Goal: Task Accomplishment & Management: Manage account settings

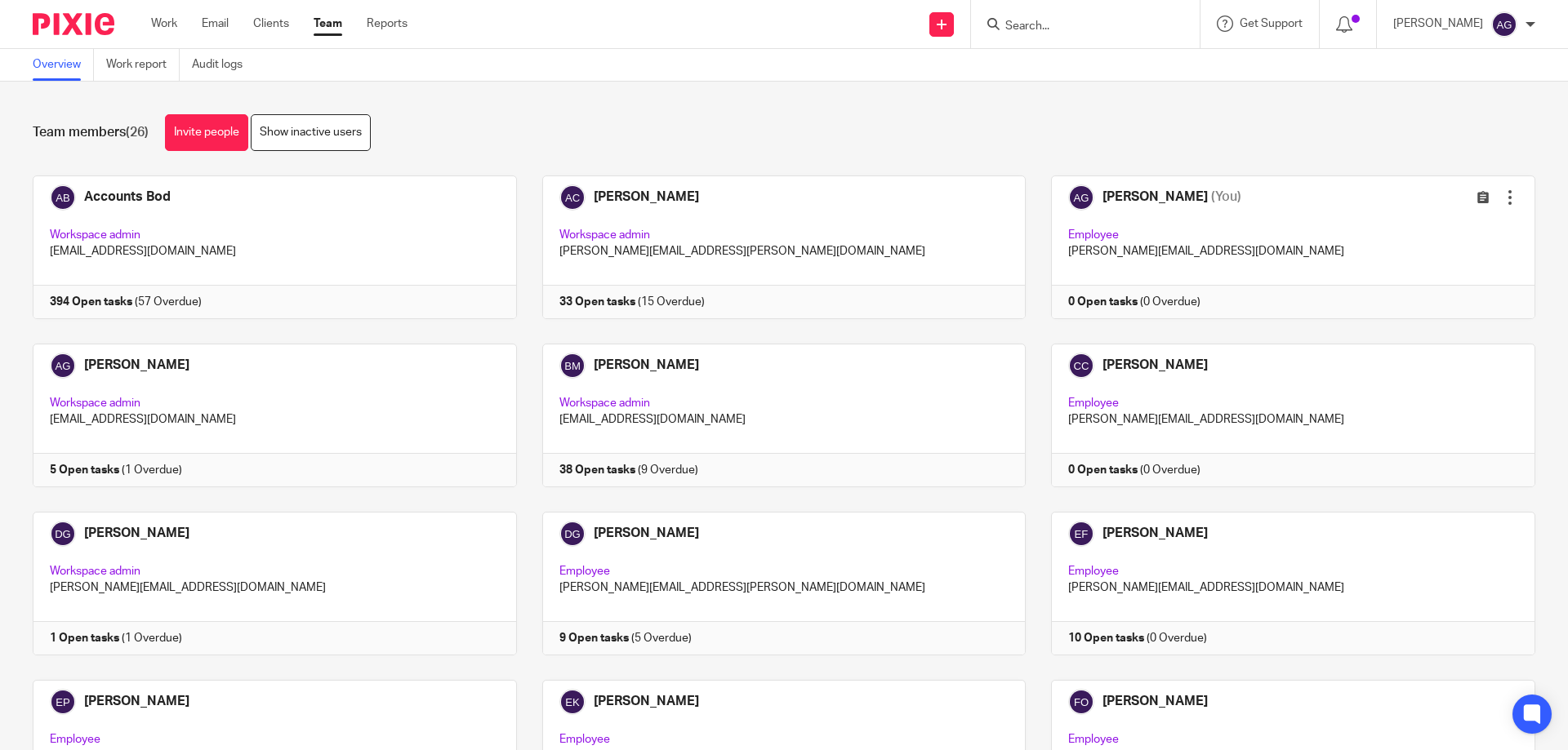
click at [1105, 26] on input "Search" at bounding box center [1077, 27] width 147 height 14
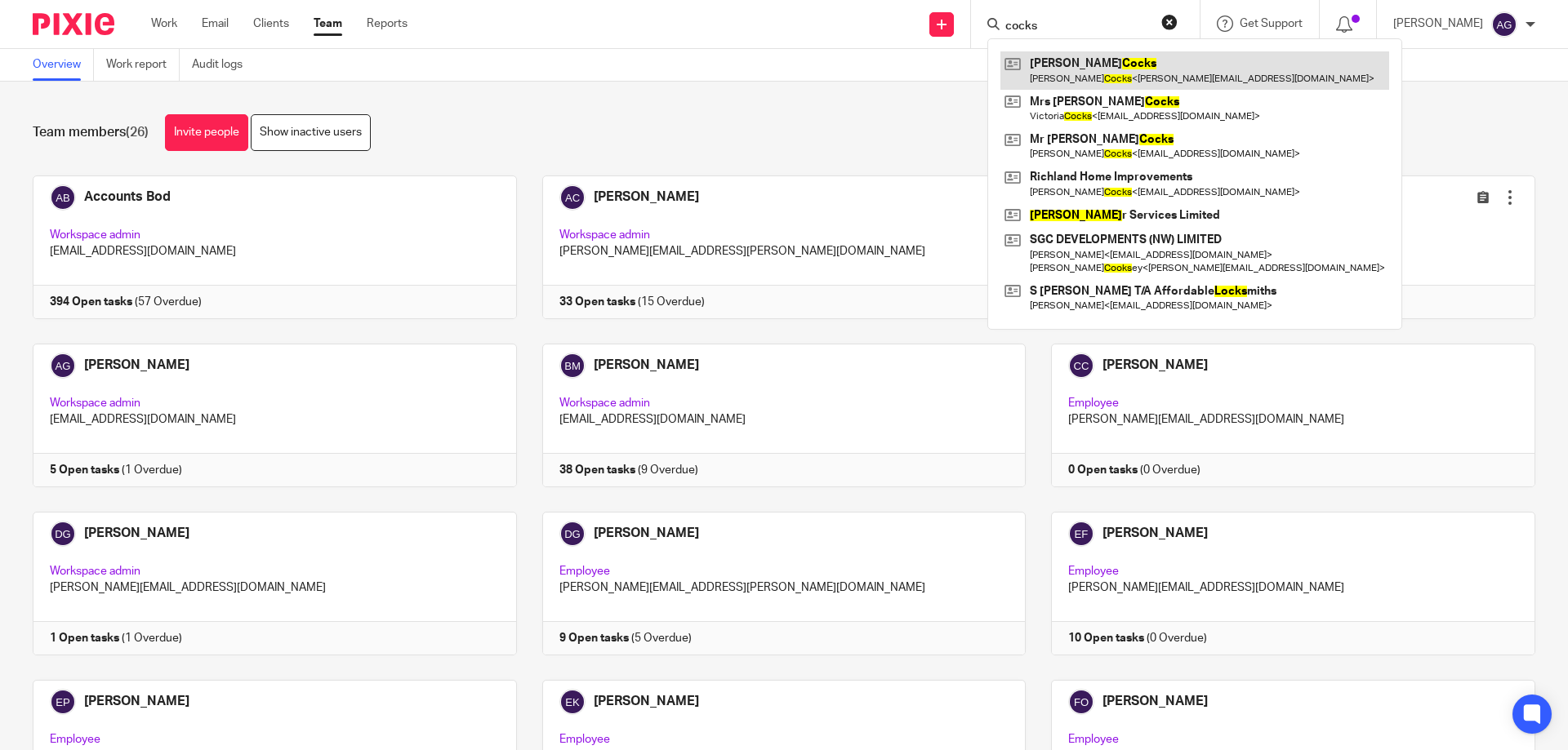
type input "cocks"
click at [1121, 67] on link at bounding box center [1195, 70] width 388 height 38
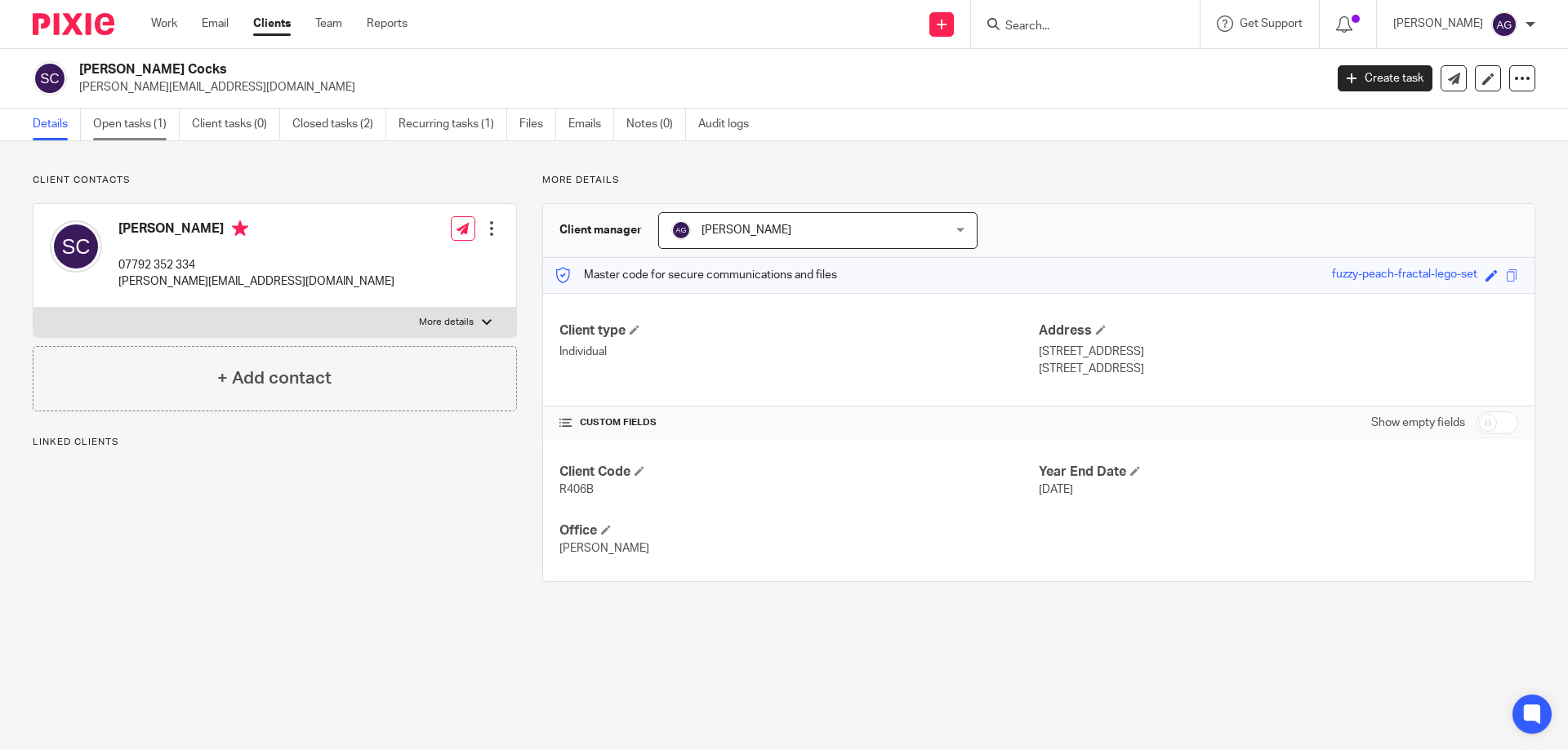
click at [126, 127] on link "Open tasks (1)" at bounding box center [136, 124] width 87 height 32
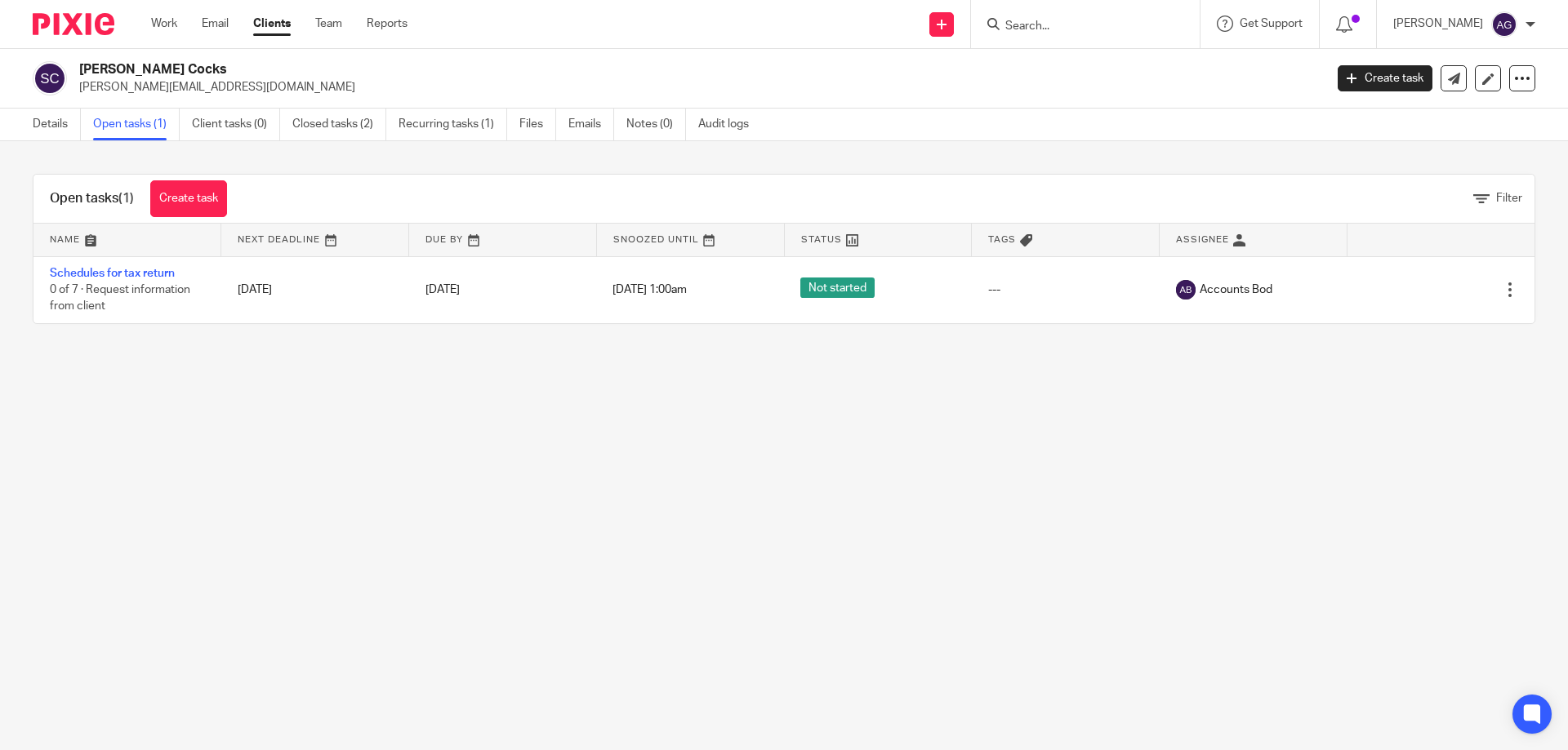
click at [1086, 25] on input "Search" at bounding box center [1077, 27] width 147 height 14
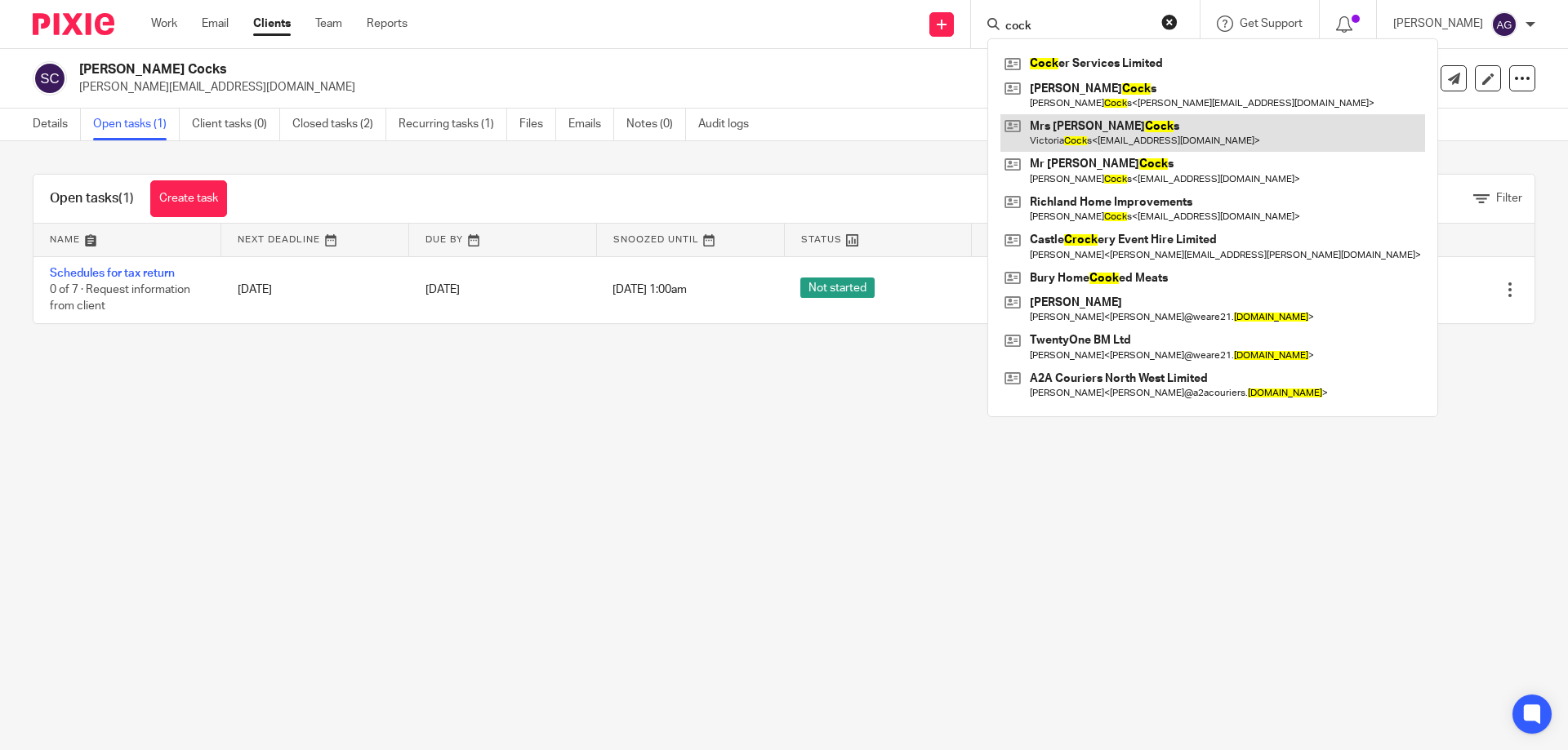
type input "cock"
click at [1207, 132] on link at bounding box center [1213, 133] width 424 height 38
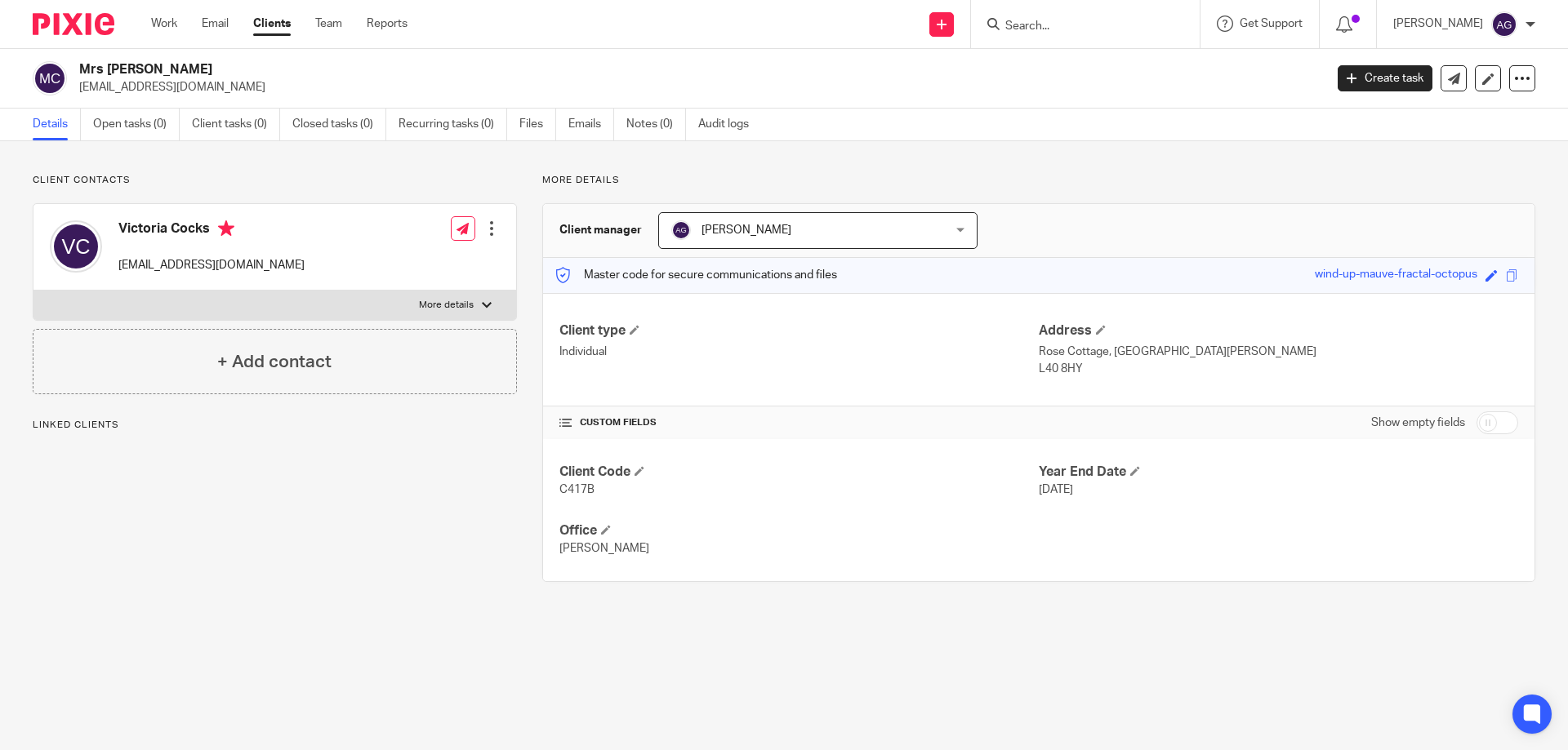
click at [1104, 14] on form at bounding box center [1090, 24] width 174 height 21
click at [1104, 29] on input "Search" at bounding box center [1077, 27] width 147 height 14
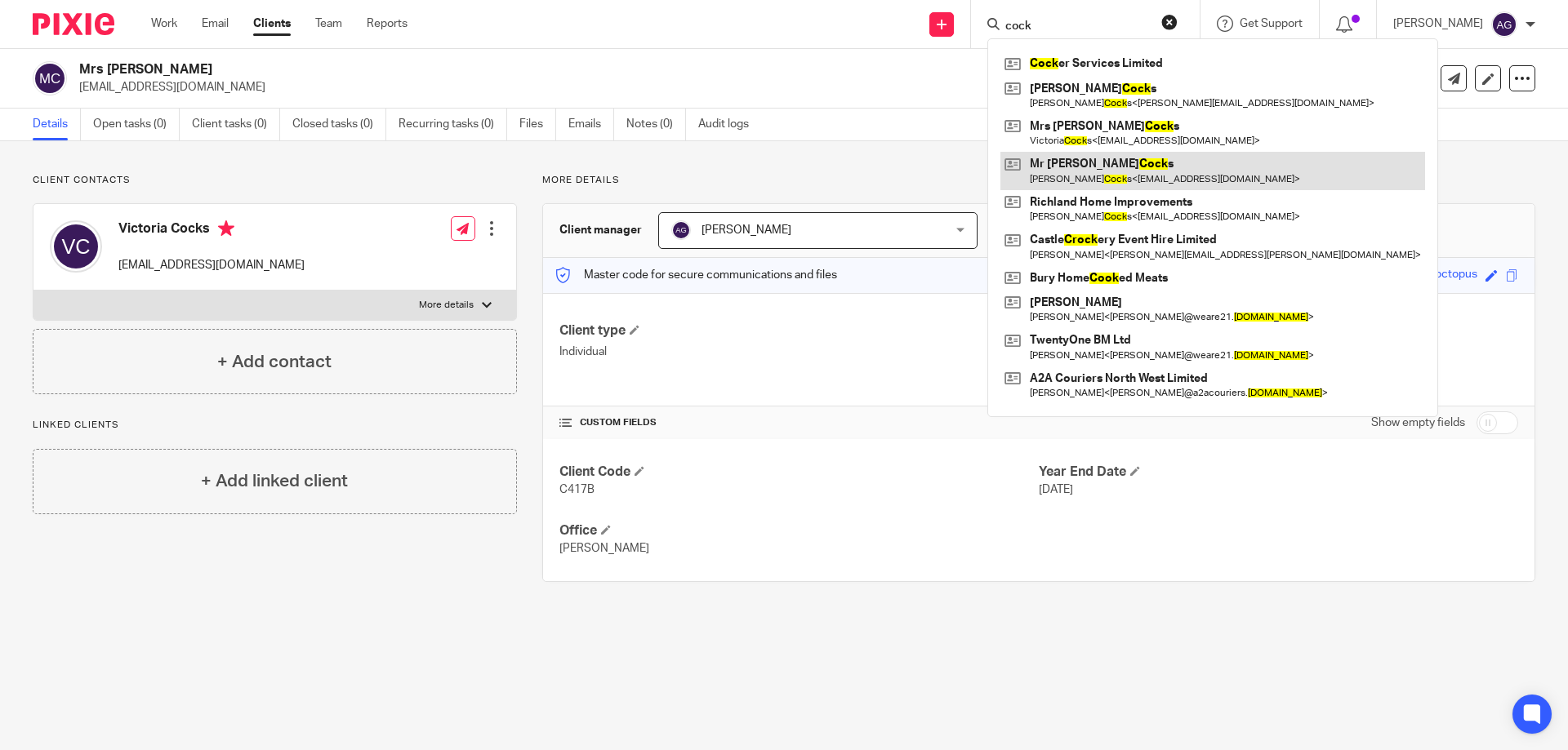
type input "cock"
click at [1102, 172] on link at bounding box center [1213, 171] width 424 height 38
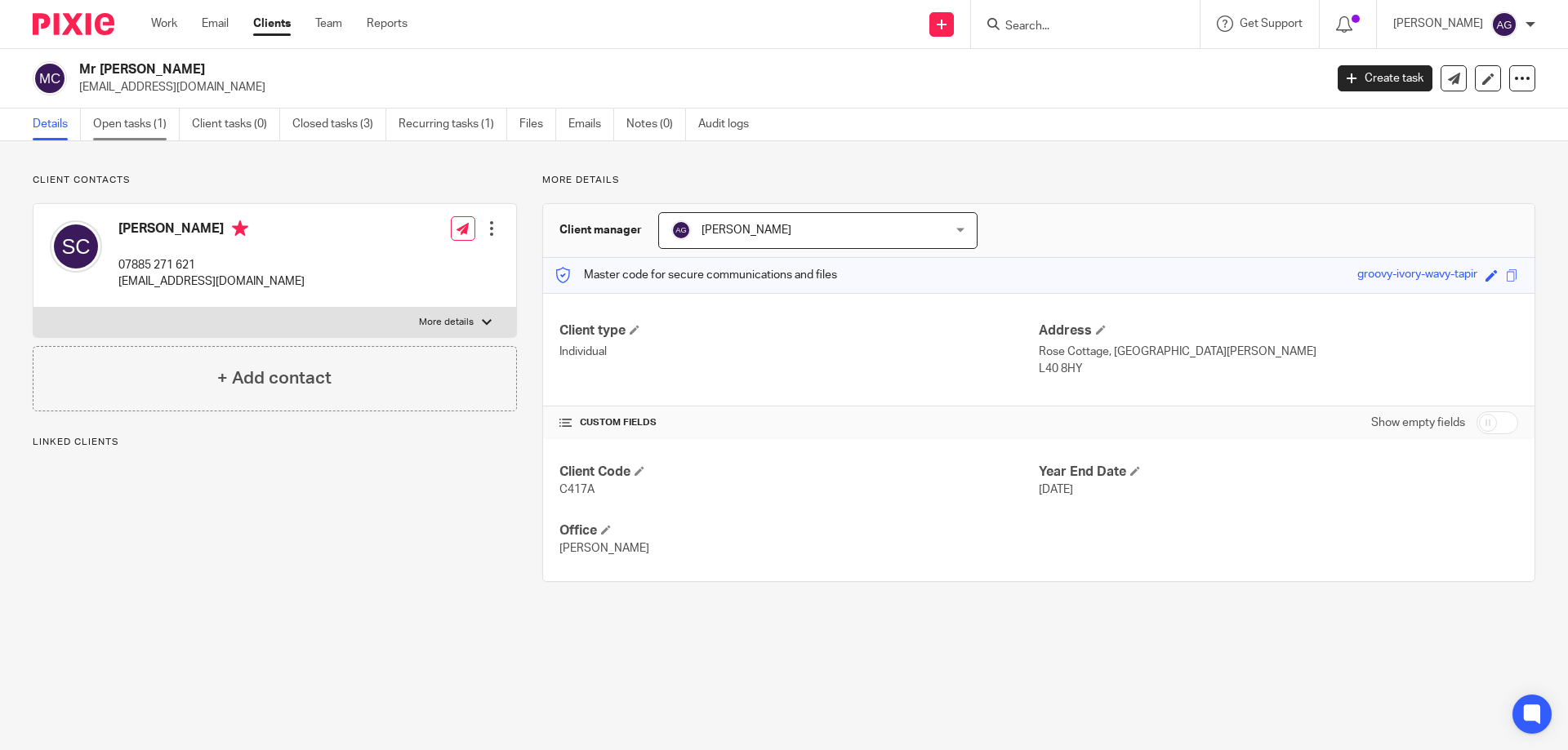
click at [128, 126] on link "Open tasks (1)" at bounding box center [136, 124] width 87 height 32
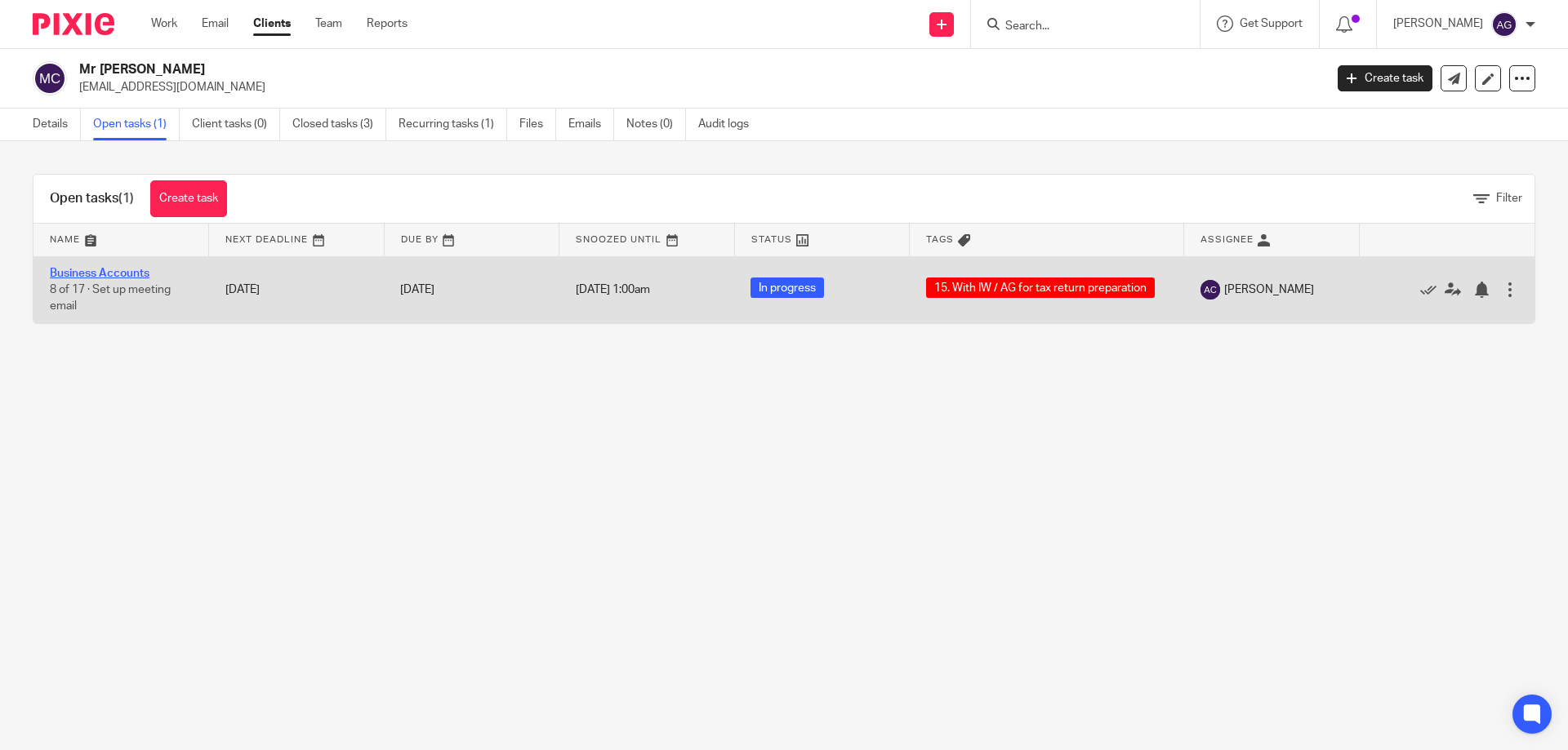
click at [98, 270] on link "Business Accounts" at bounding box center [99, 273] width 99 height 12
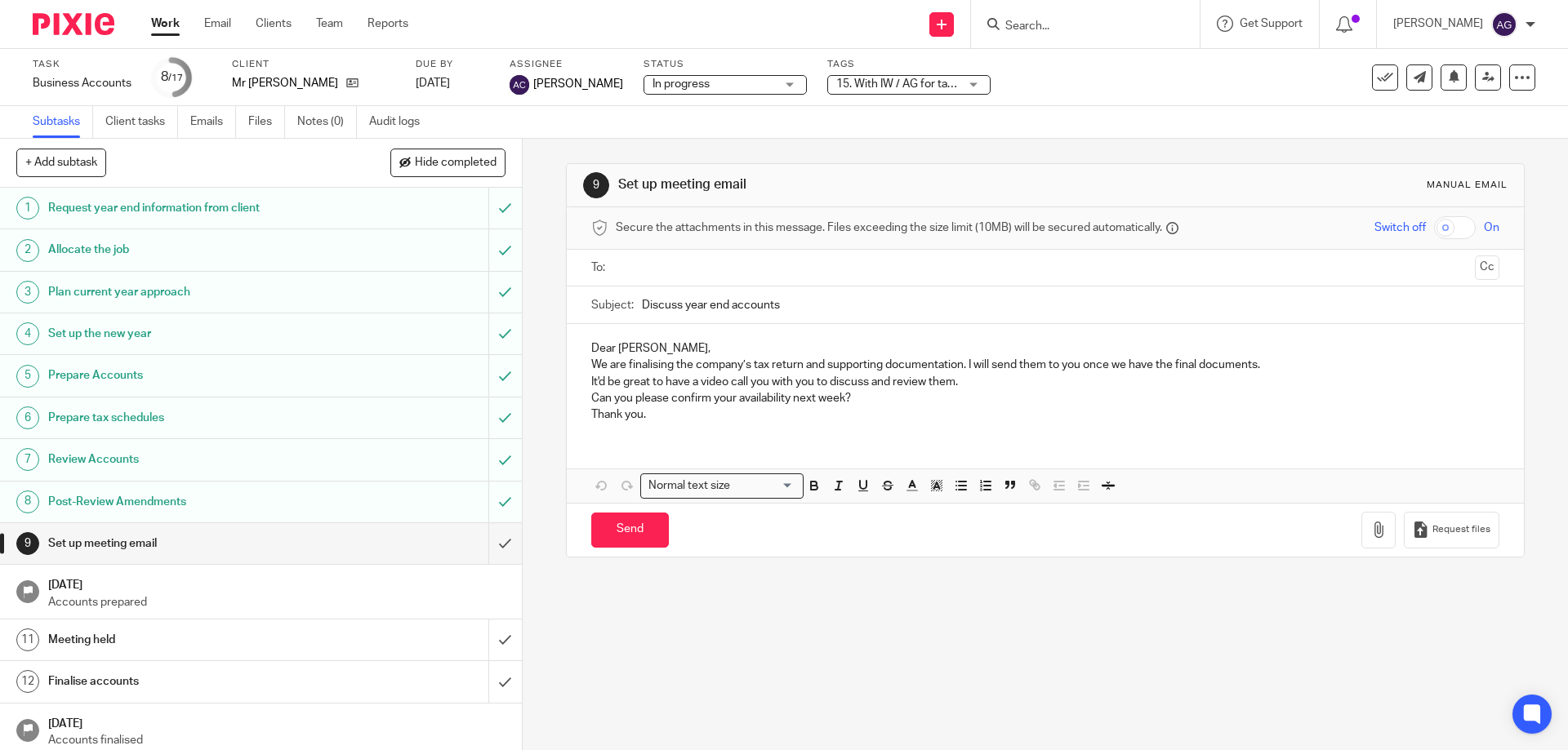
click at [949, 81] on span "15. With IW / AG for tax return preparation" at bounding box center [942, 84] width 212 height 12
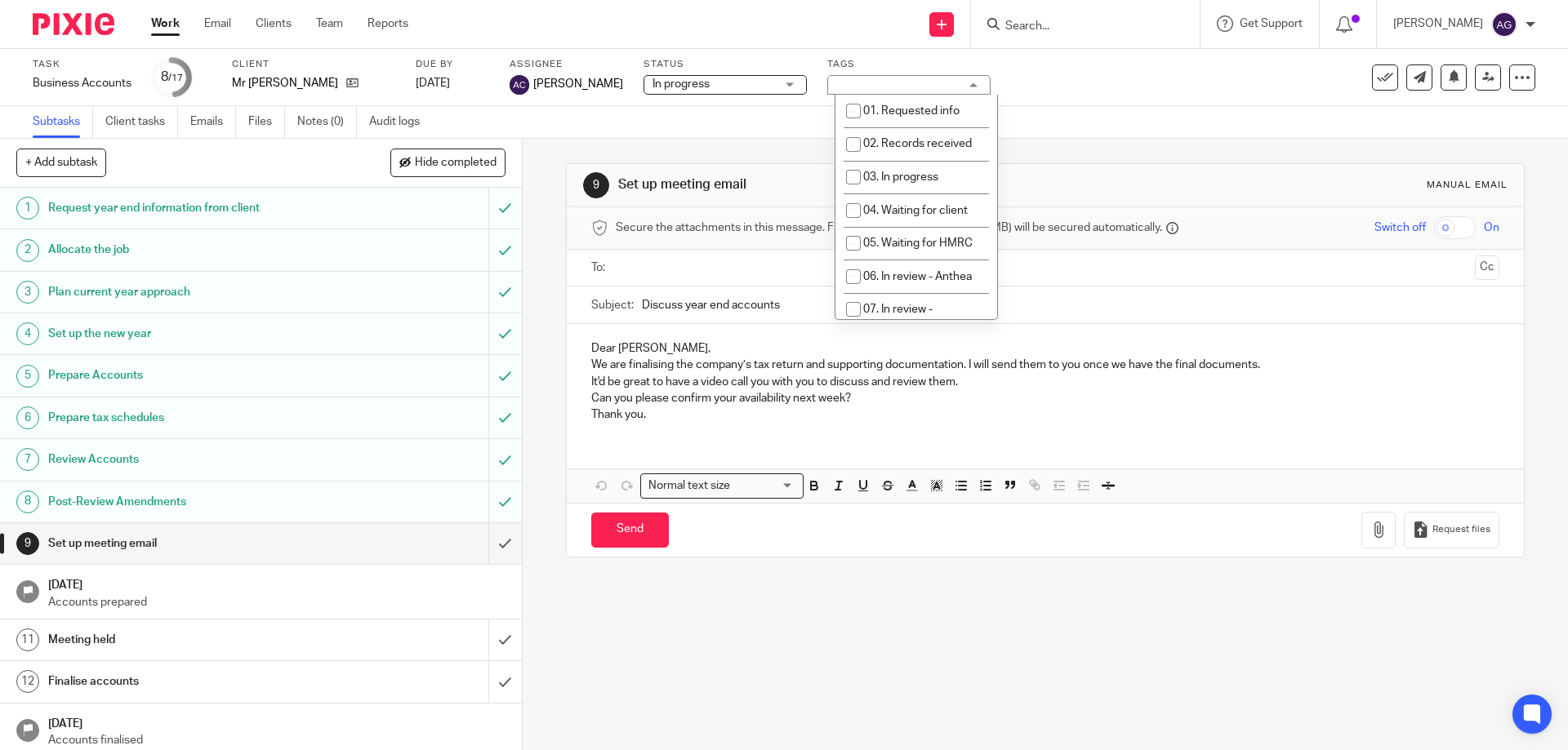
scroll to position [490, 0]
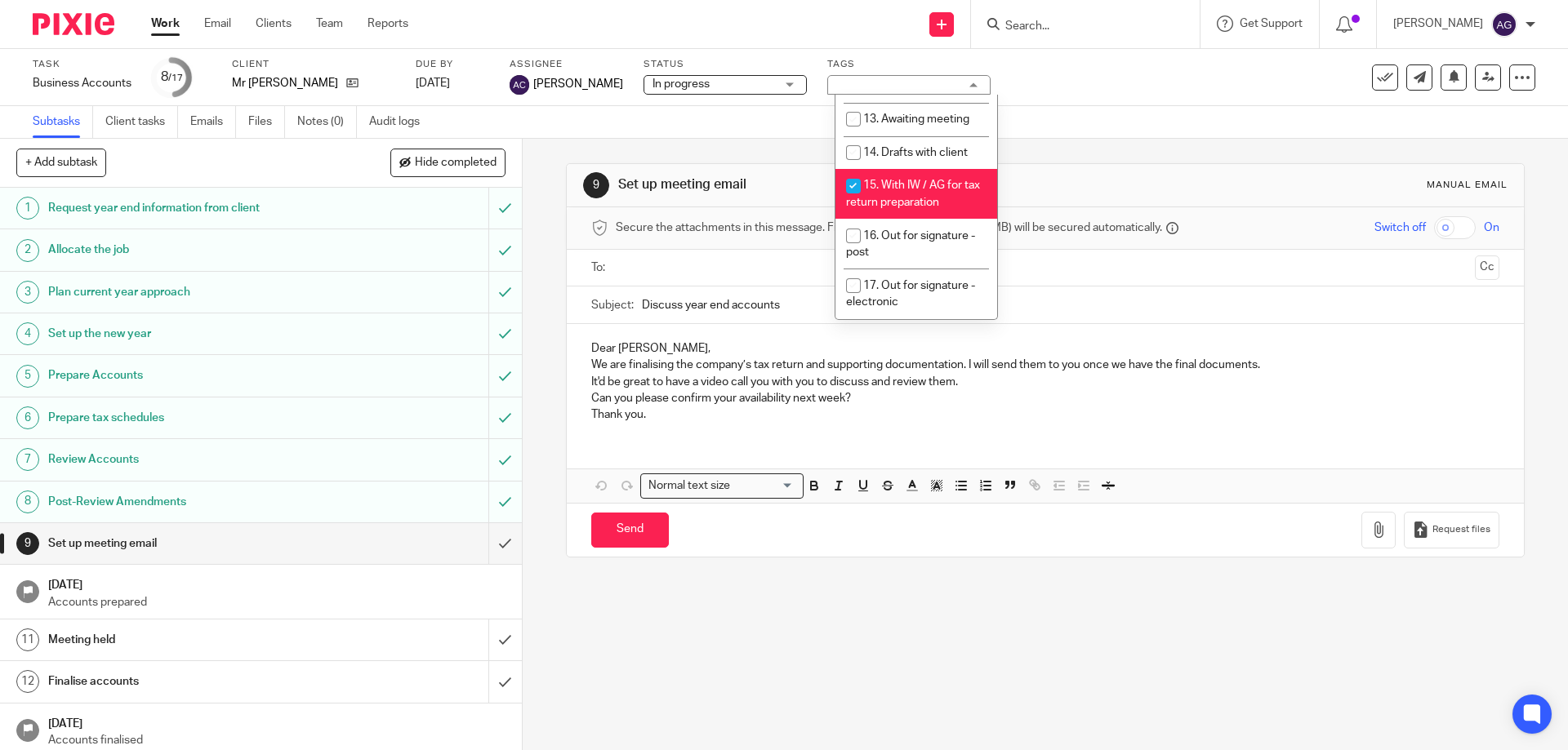
click at [885, 169] on li "15. With IW / AG for tax return preparation" at bounding box center [916, 194] width 162 height 50
checkbox input "false"
click at [882, 330] on span "18. Signed documents received" at bounding box center [912, 345] width 132 height 29
click at [1231, 70] on div "Task Business Accounts Save Business Accounts 8 /17 Client Mr [PERSON_NAME] Due…" at bounding box center [658, 78] width 1252 height 39
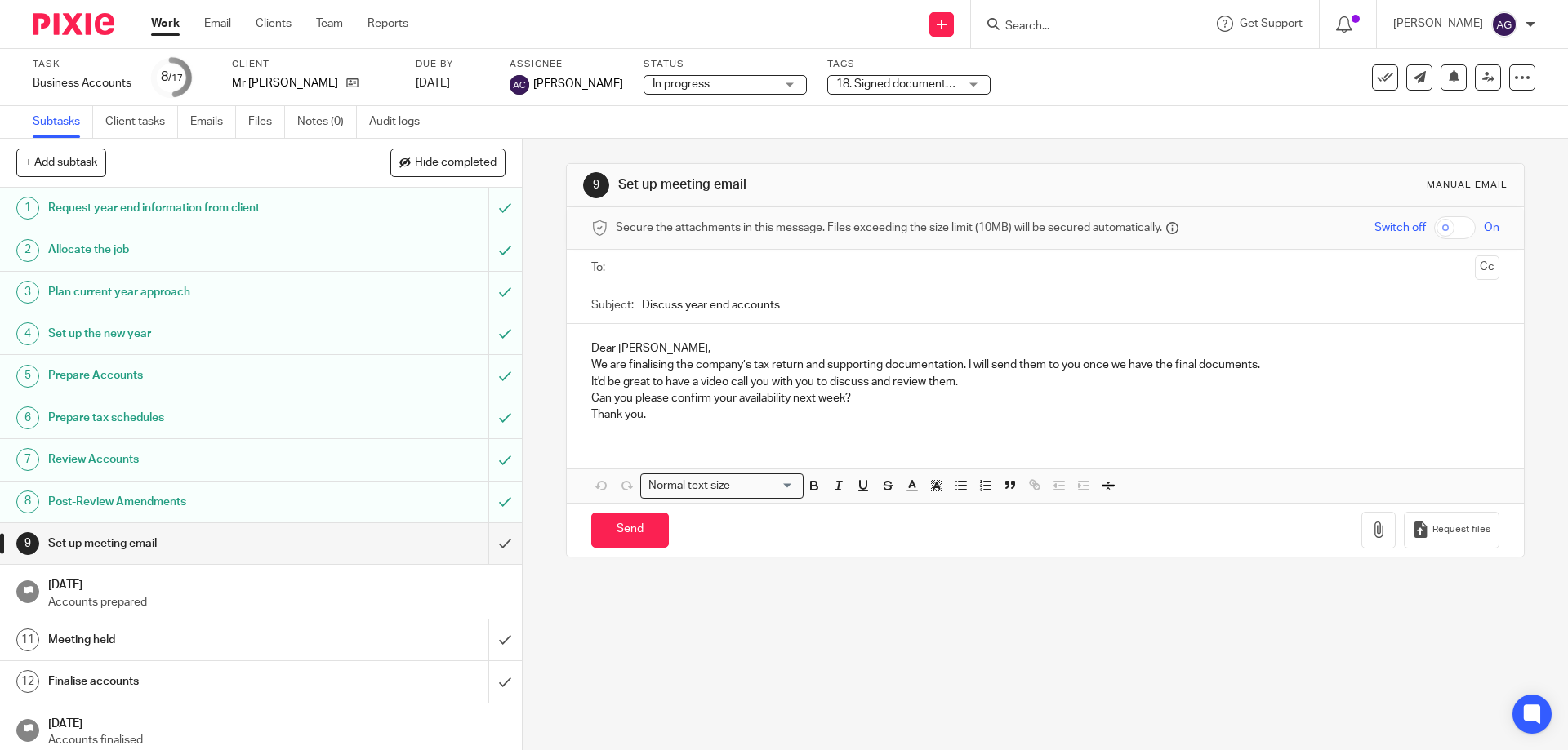
click at [987, 81] on div "18. Signed documents received" at bounding box center [908, 85] width 163 height 20
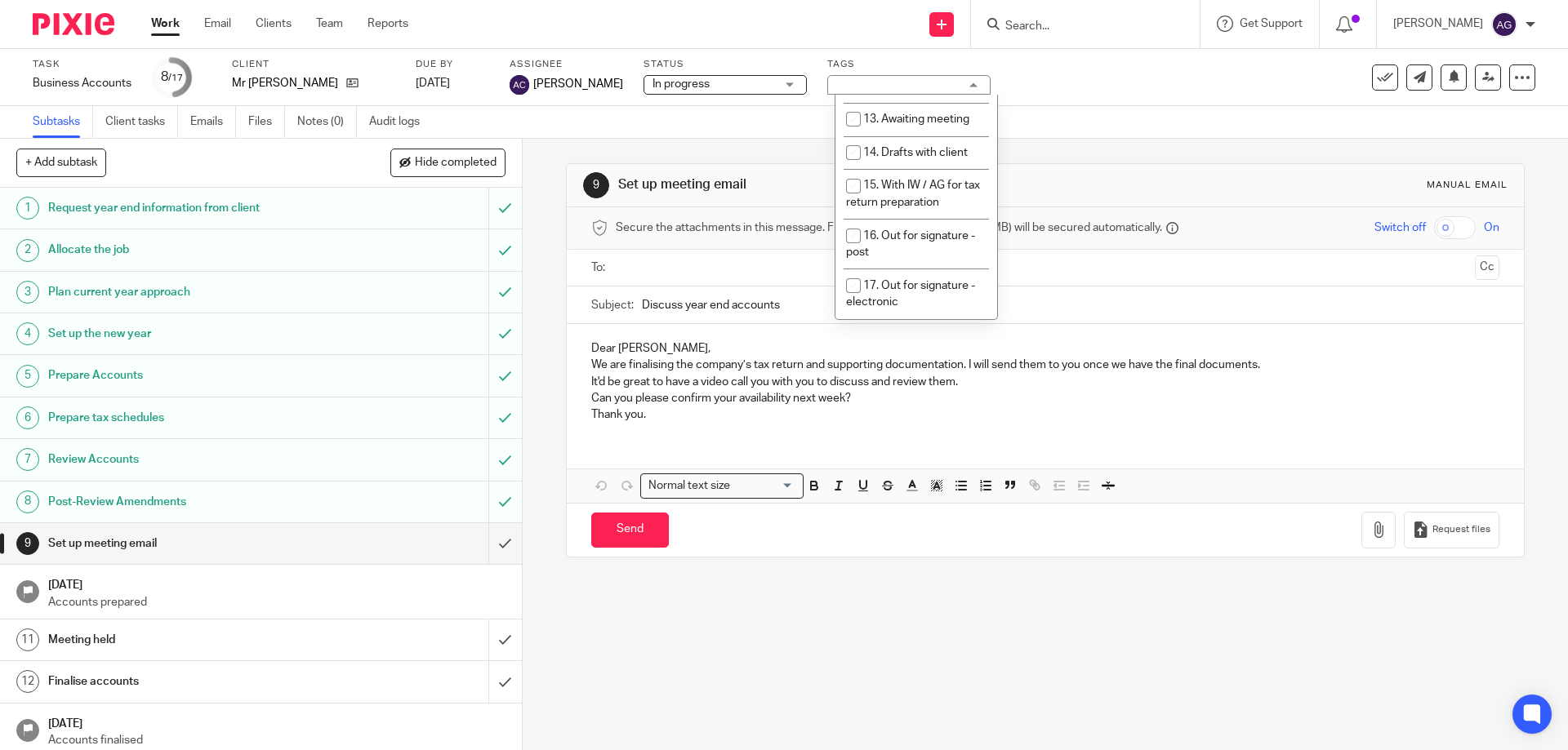
click at [924, 320] on li "18. Signed documents received" at bounding box center [916, 345] width 162 height 50
checkbox input "false"
click at [866, 270] on input "checkbox" at bounding box center [853, 286] width 31 height 31
checkbox input "true"
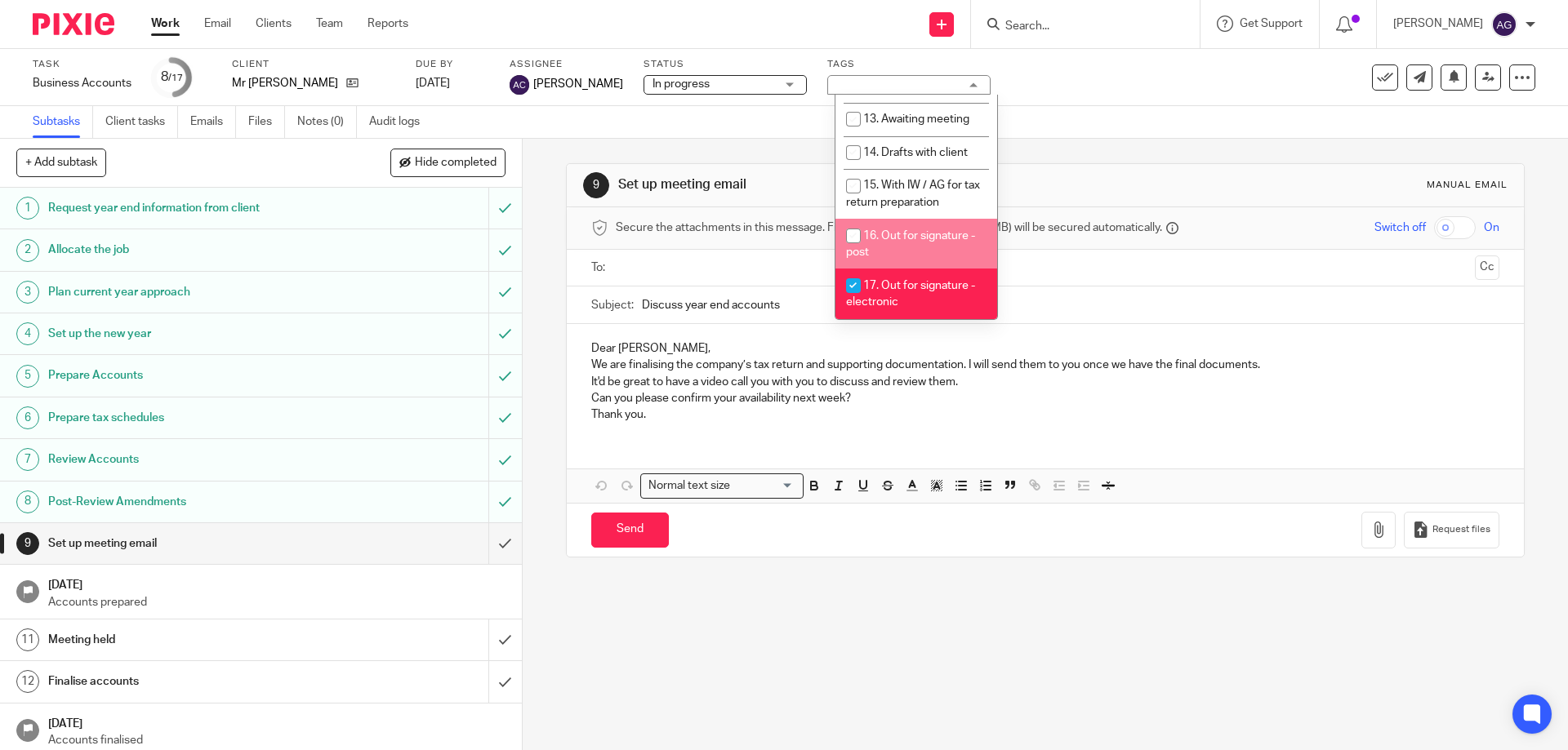
click at [1125, 119] on div "Subtasks Client tasks Emails Files Notes (0) Audit logs" at bounding box center [784, 123] width 1568 height 32
